Goal: Transaction & Acquisition: Purchase product/service

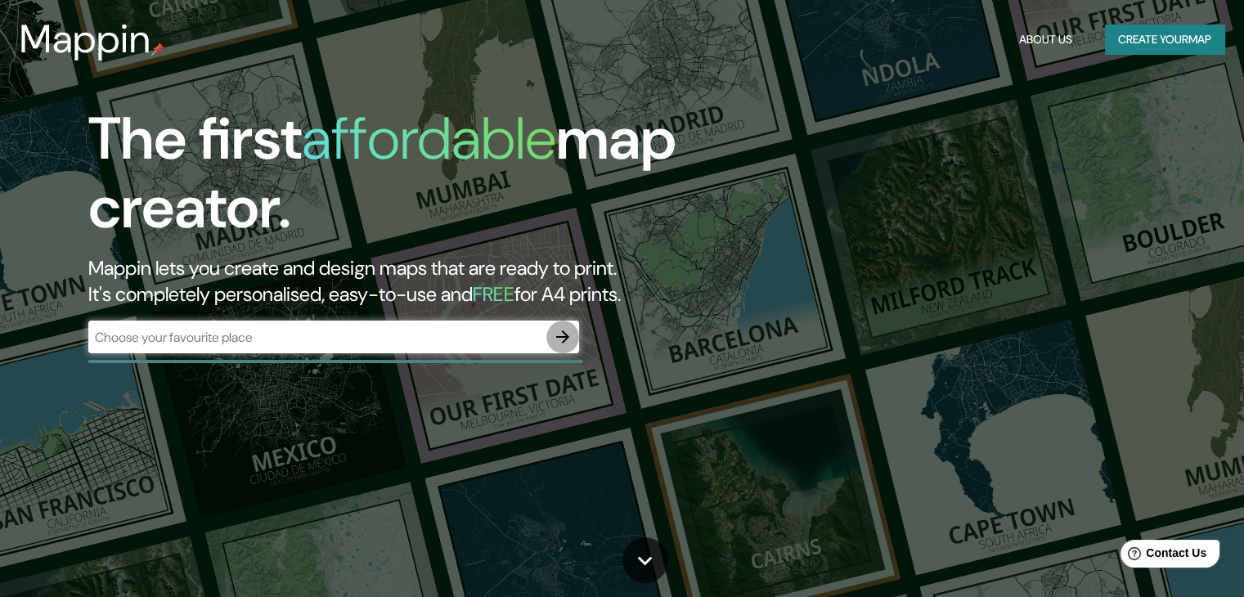
click at [563, 335] on icon "button" at bounding box center [563, 337] width 20 height 20
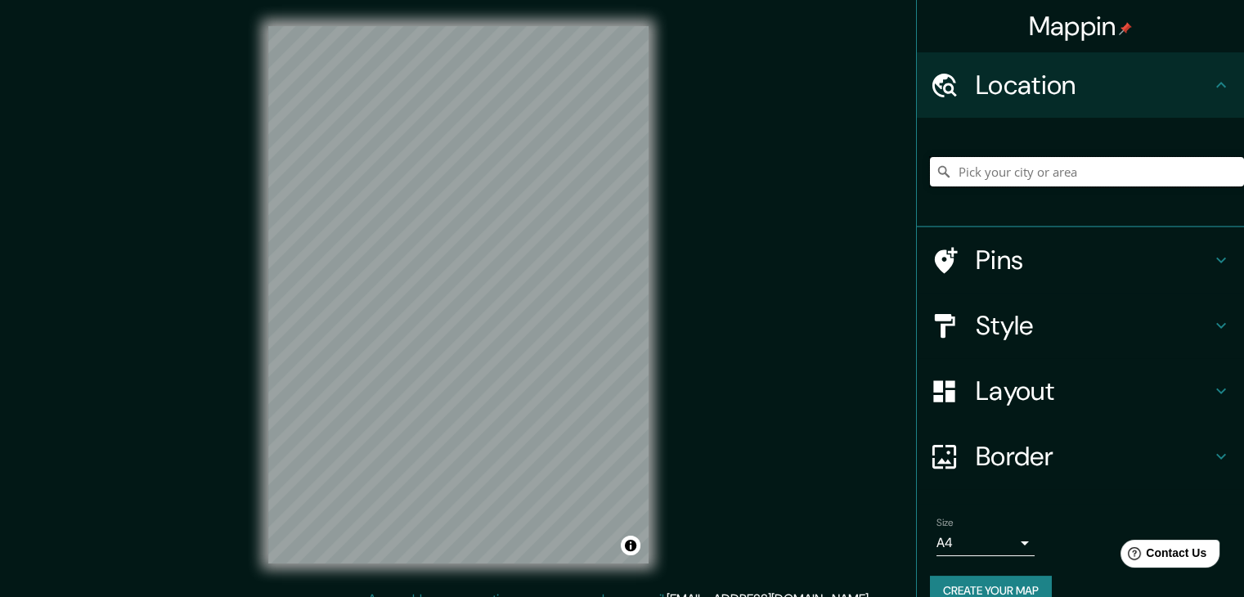
click at [1014, 170] on input "Pick your city or area" at bounding box center [1087, 171] width 314 height 29
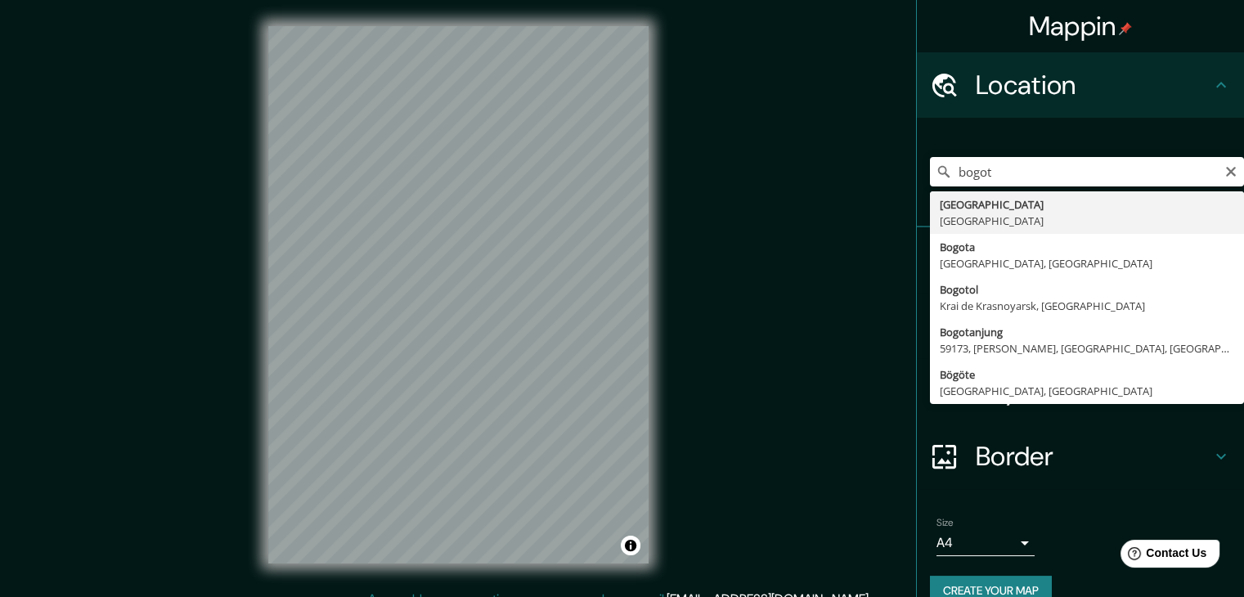
type input "[GEOGRAPHIC_DATA], [GEOGRAPHIC_DATA]"
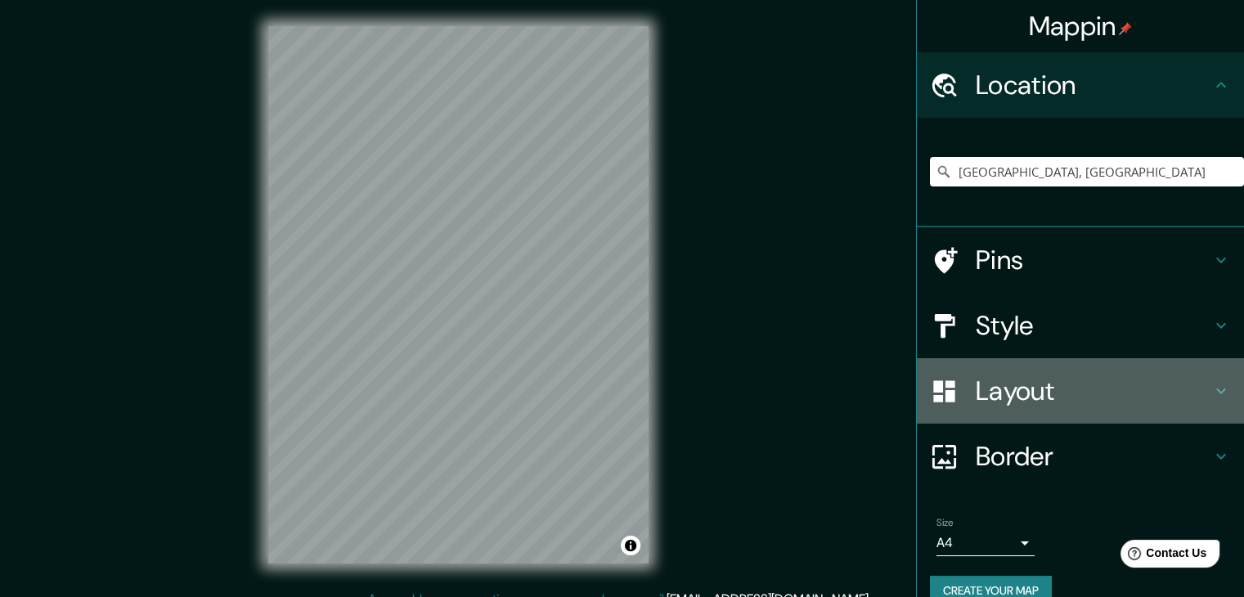
click at [1008, 388] on h4 "Layout" at bounding box center [1094, 391] width 236 height 33
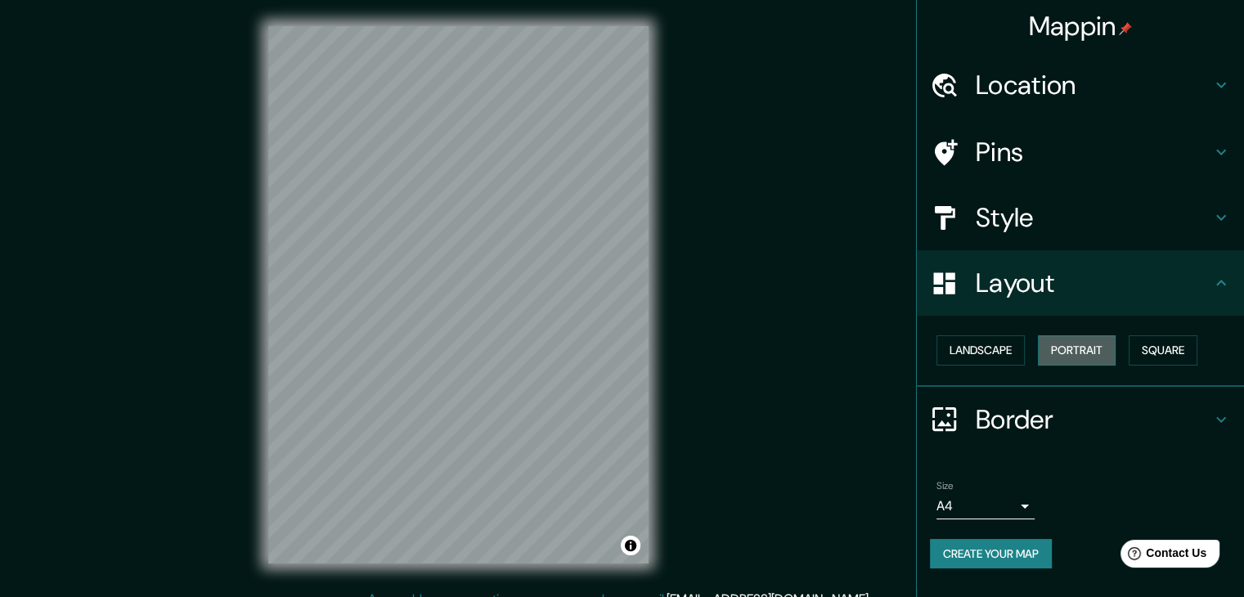
click at [1086, 350] on button "Portrait" at bounding box center [1077, 350] width 78 height 30
click at [1006, 352] on button "Landscape" at bounding box center [981, 350] width 88 height 30
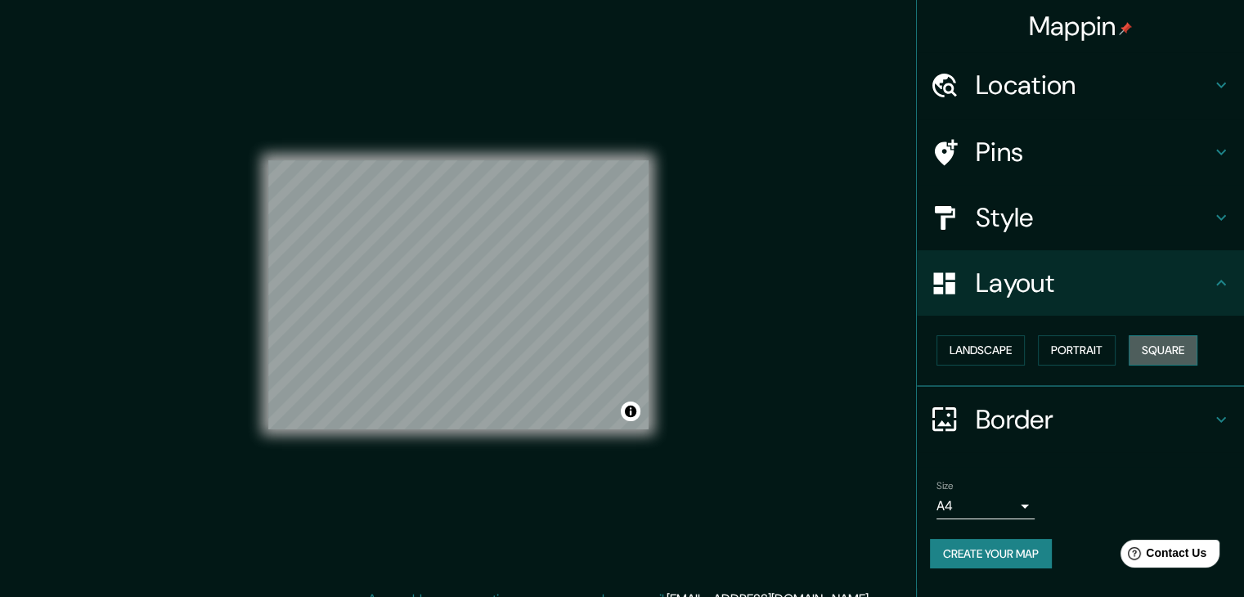
click at [1162, 353] on button "Square" at bounding box center [1163, 350] width 69 height 30
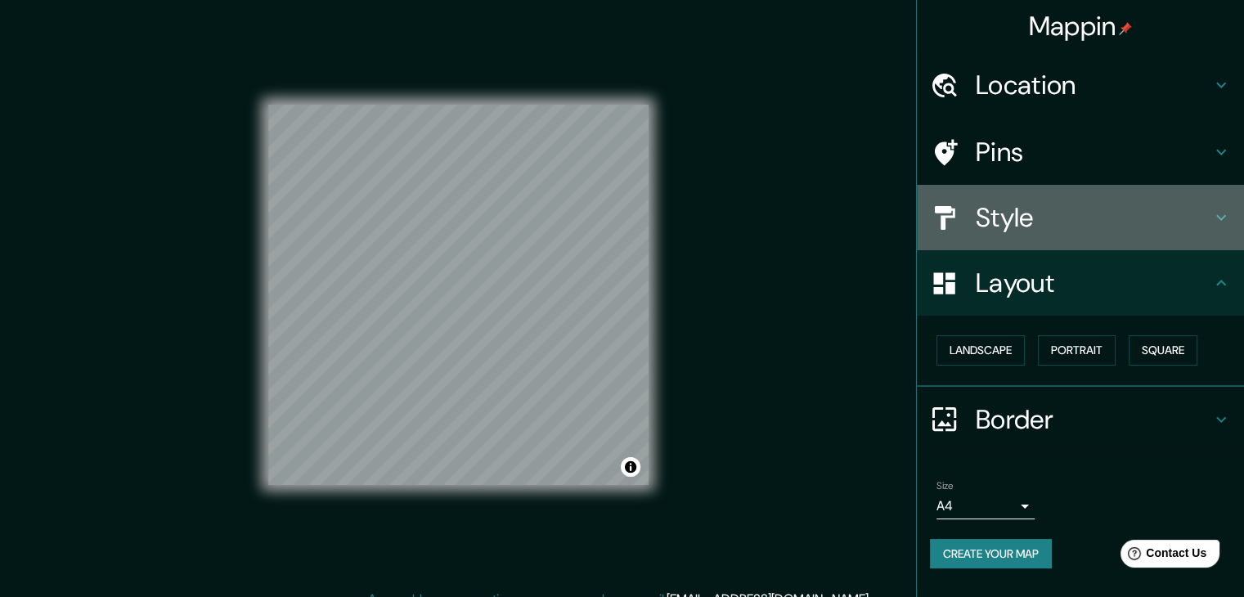
click at [1080, 214] on h4 "Style" at bounding box center [1094, 217] width 236 height 33
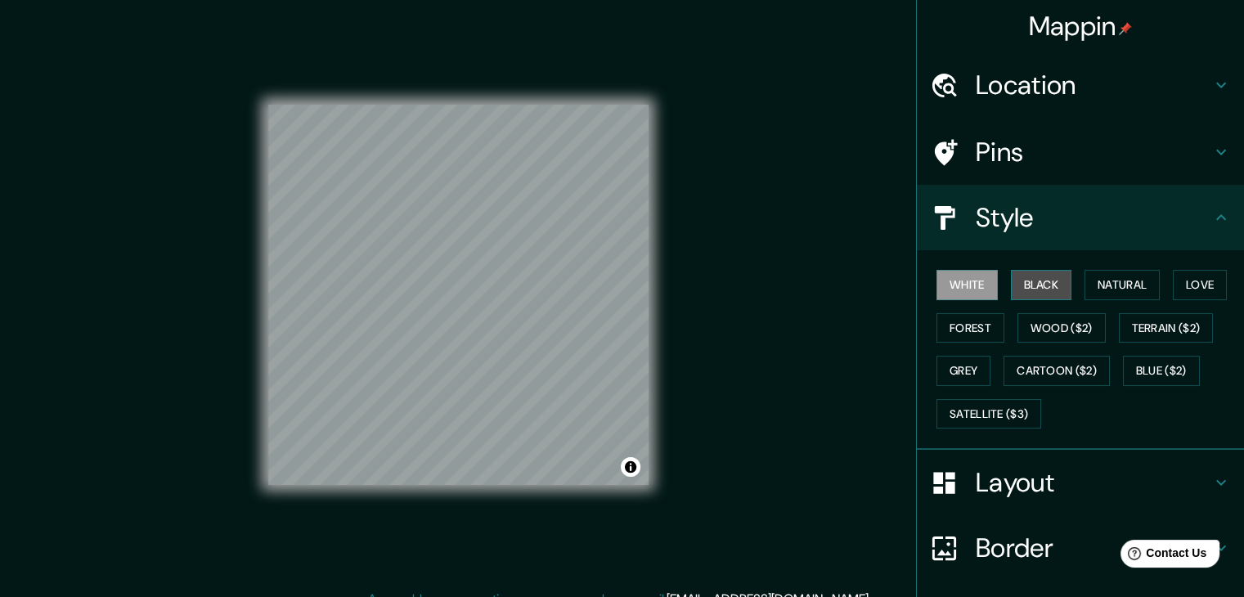
click at [1034, 286] on button "Black" at bounding box center [1041, 285] width 61 height 30
click at [1032, 284] on button "Black" at bounding box center [1041, 285] width 61 height 30
